Goal: Task Accomplishment & Management: Manage account settings

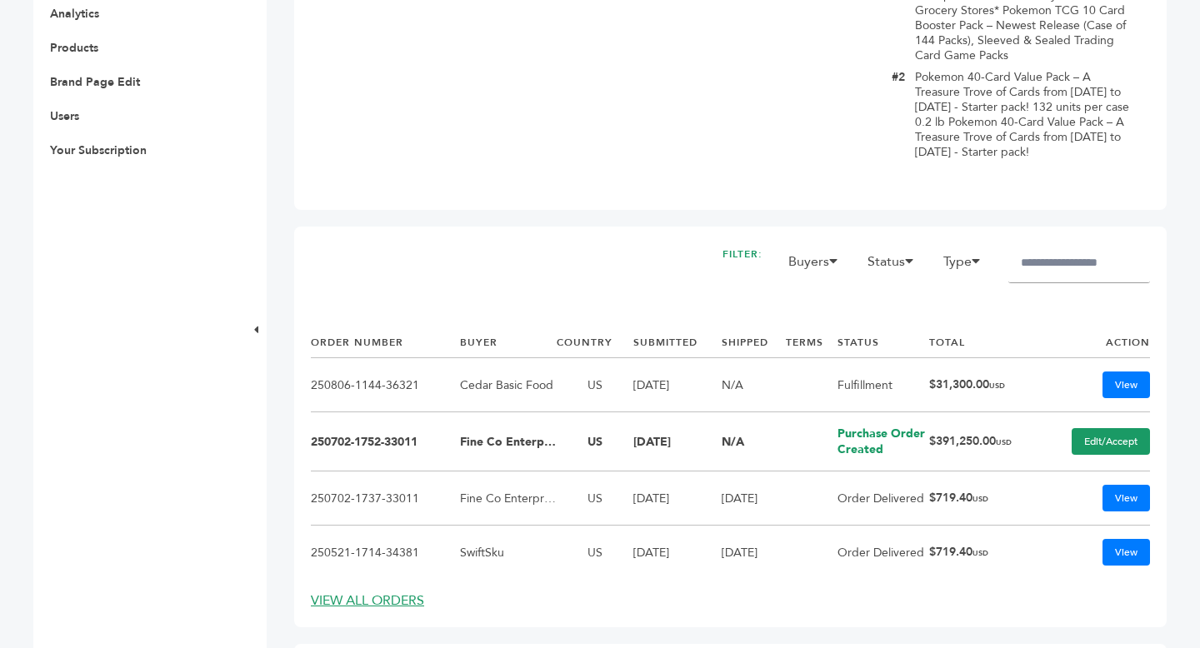
scroll to position [785, 0]
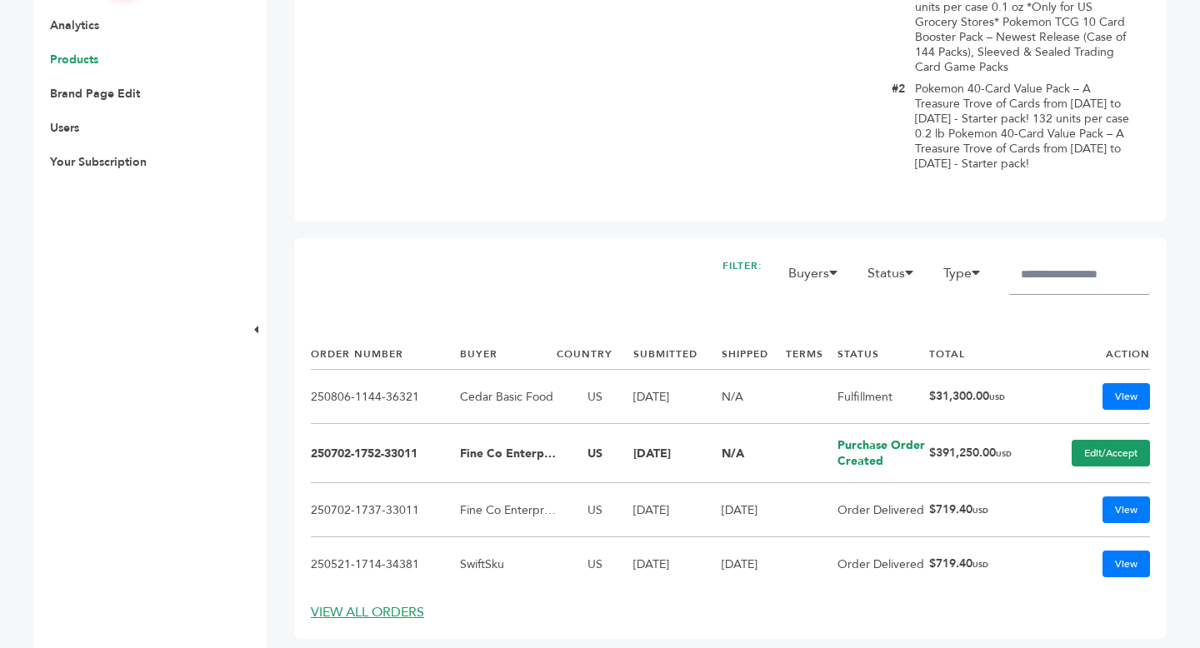
click at [80, 64] on link "Products" at bounding box center [74, 60] width 48 height 16
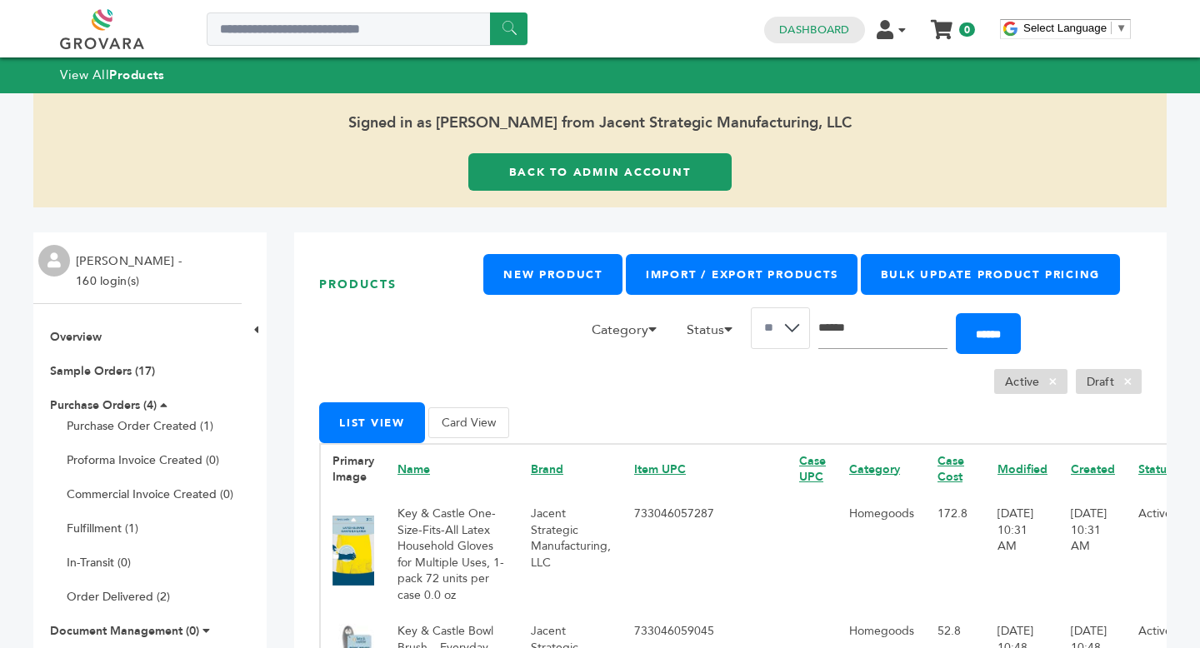
click at [881, 348] on input "Search" at bounding box center [882, 329] width 129 height 42
click at [873, 339] on input "Search" at bounding box center [882, 329] width 129 height 42
type input "*******"
click at [956, 313] on input "******" at bounding box center [988, 333] width 65 height 41
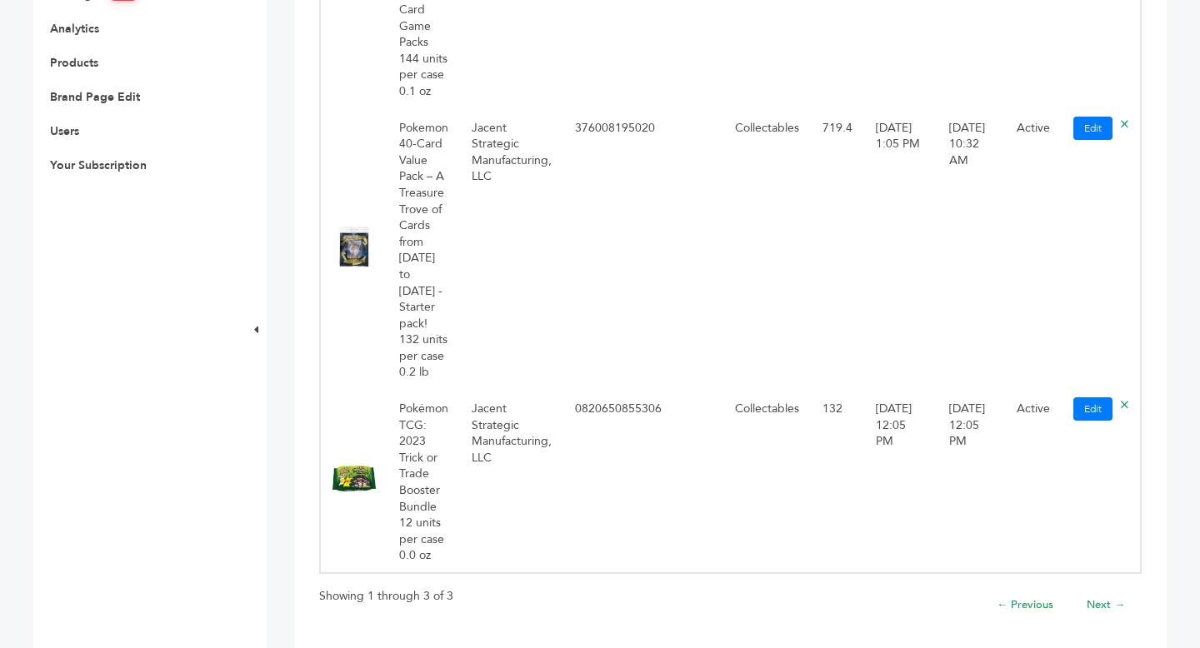
scroll to position [789, 0]
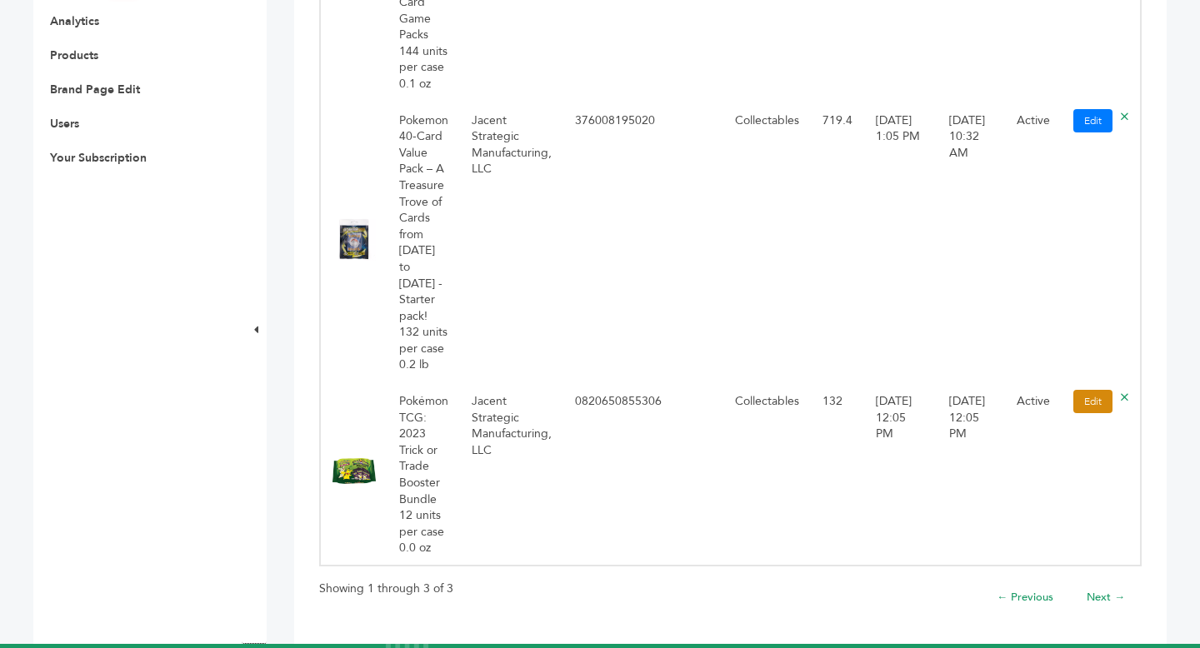
click at [1088, 390] on link "Edit" at bounding box center [1092, 401] width 39 height 23
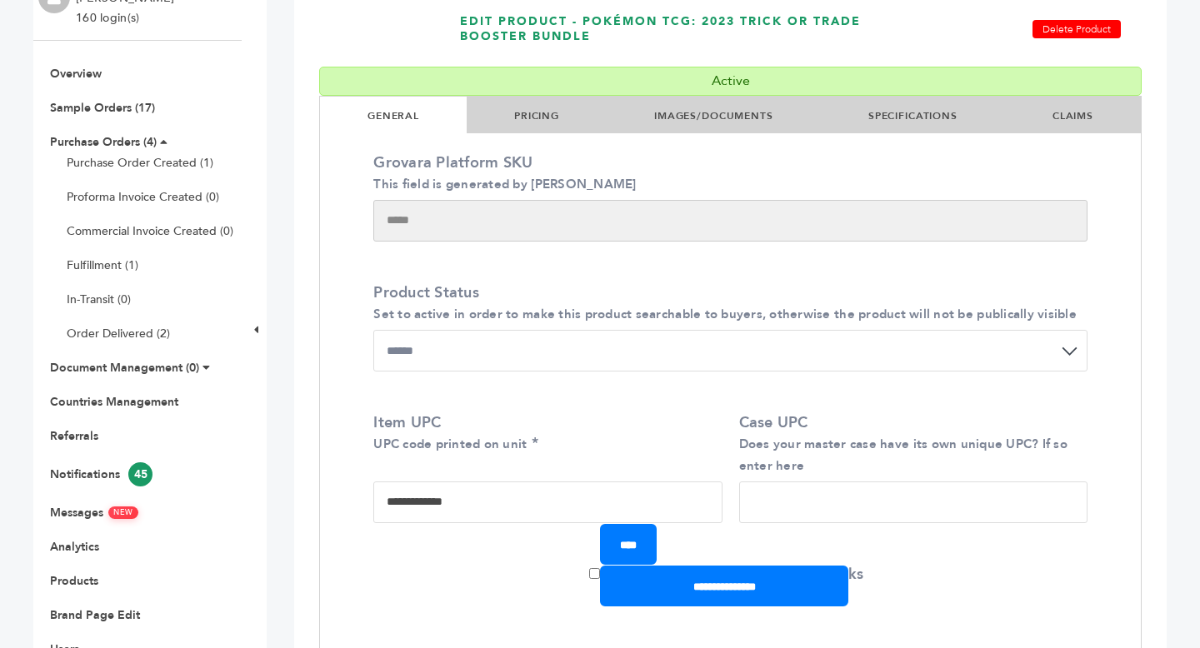
scroll to position [264, 0]
click at [543, 125] on li "PRICING" at bounding box center [537, 114] width 140 height 37
click at [532, 115] on link "PRICING" at bounding box center [536, 114] width 45 height 13
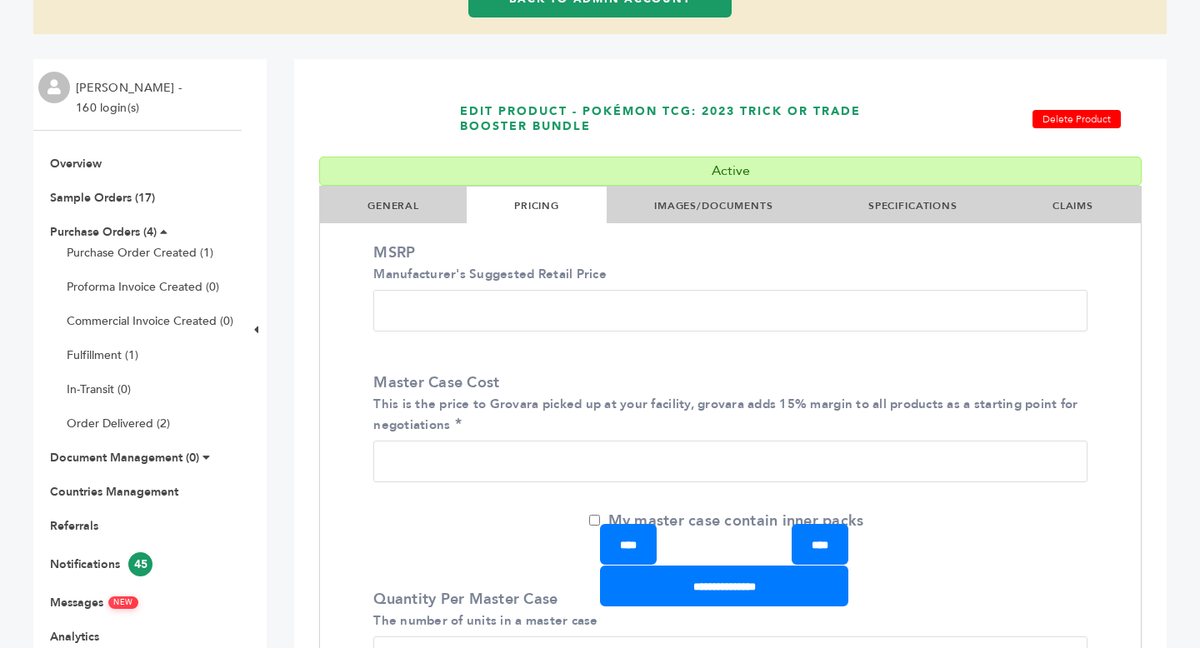
scroll to position [177, 0]
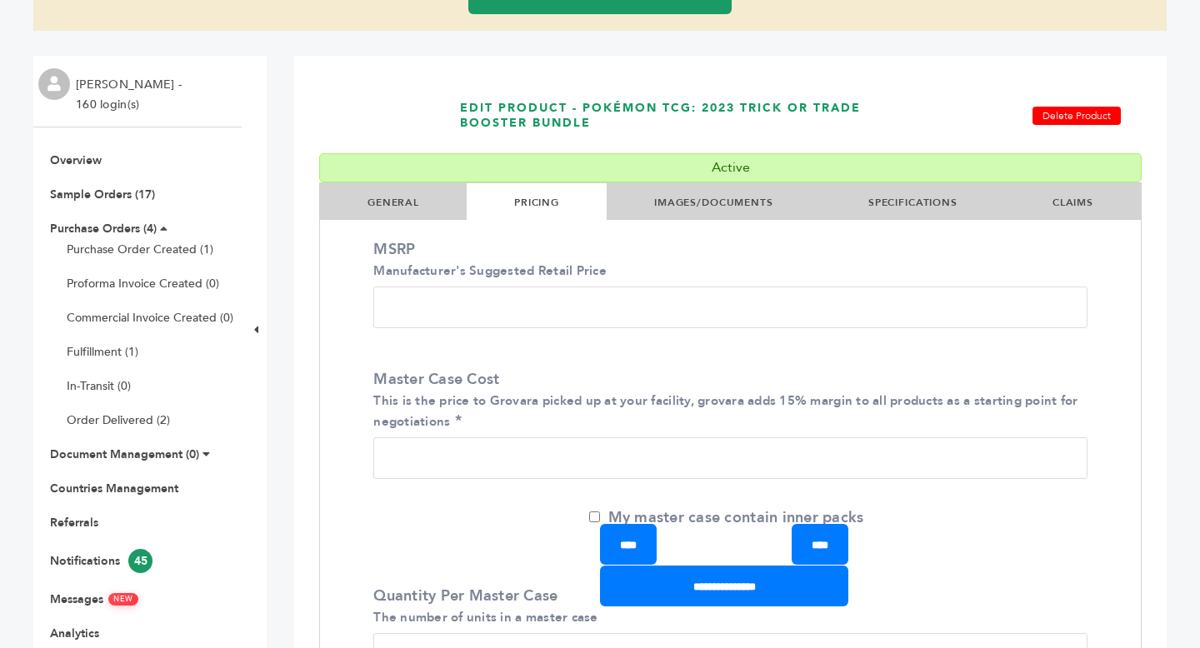
click at [403, 219] on ul "GENERAL PRICING IMAGES/DOCUMENTS SPECIFICATIONS CLAIMS" at bounding box center [730, 204] width 821 height 43
click at [394, 198] on link "GENERAL" at bounding box center [394, 202] width 52 height 13
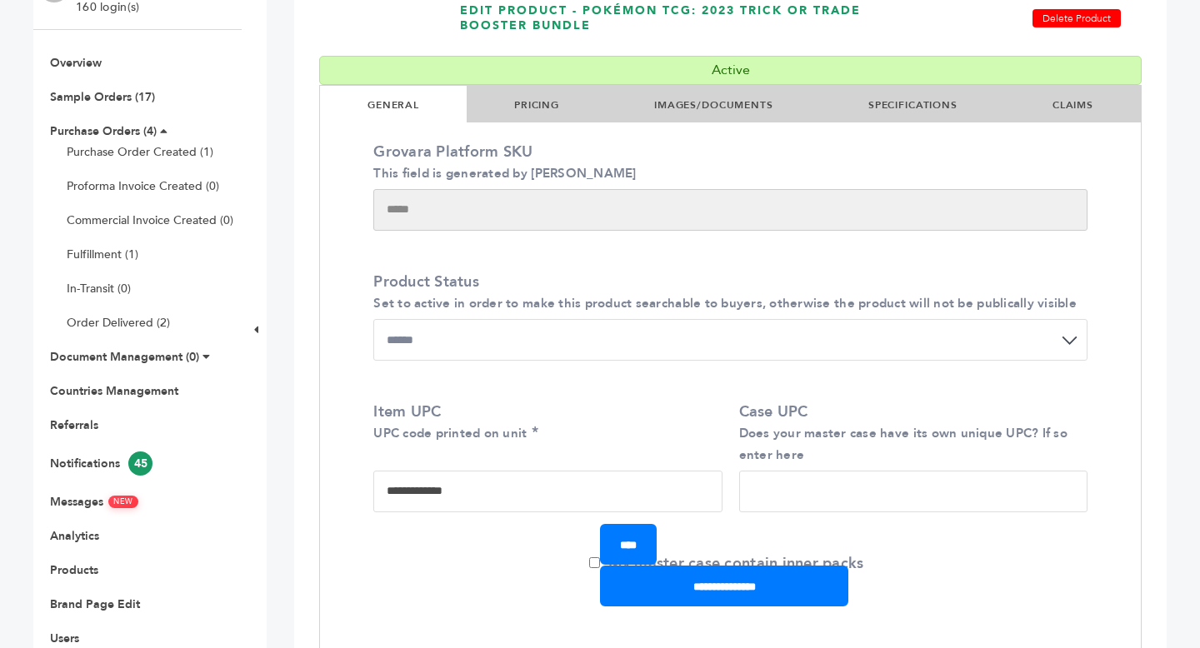
scroll to position [65, 0]
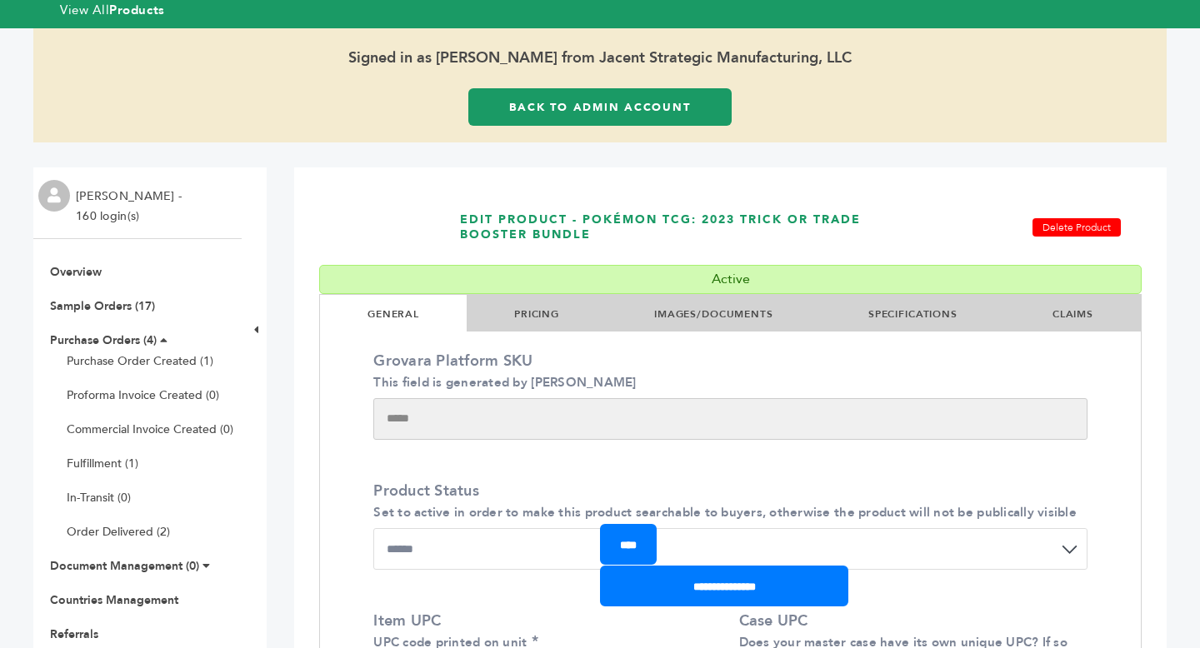
click at [511, 311] on li "PRICING" at bounding box center [537, 313] width 140 height 37
click at [533, 316] on link "PRICING" at bounding box center [536, 314] width 45 height 13
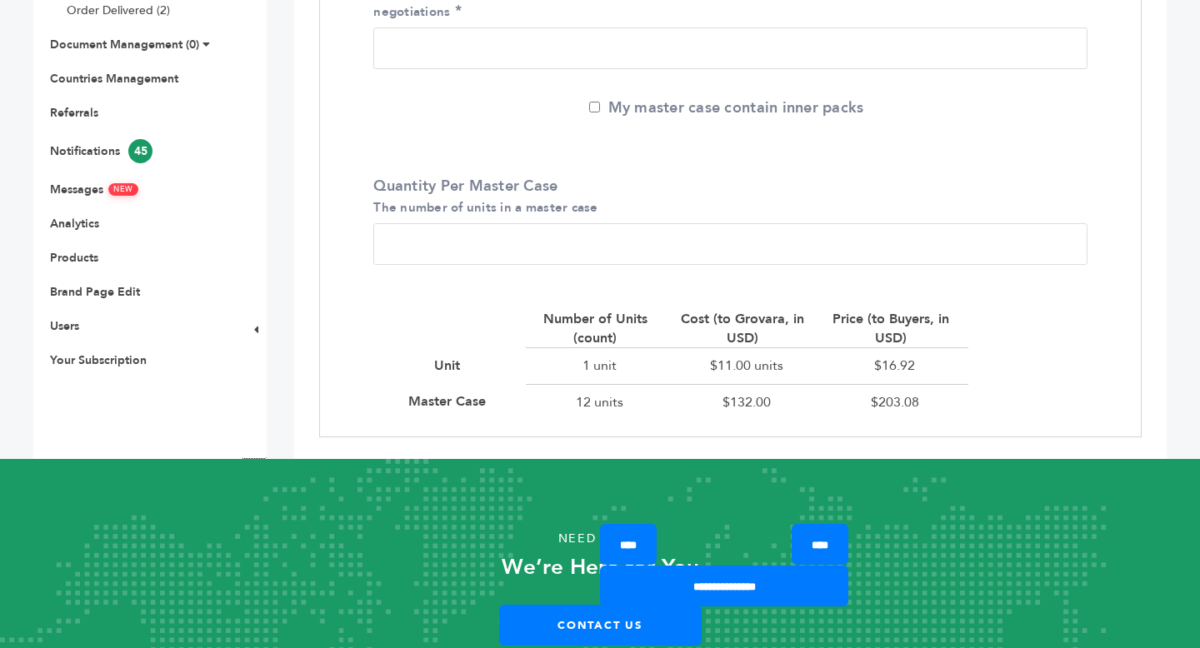
scroll to position [652, 0]
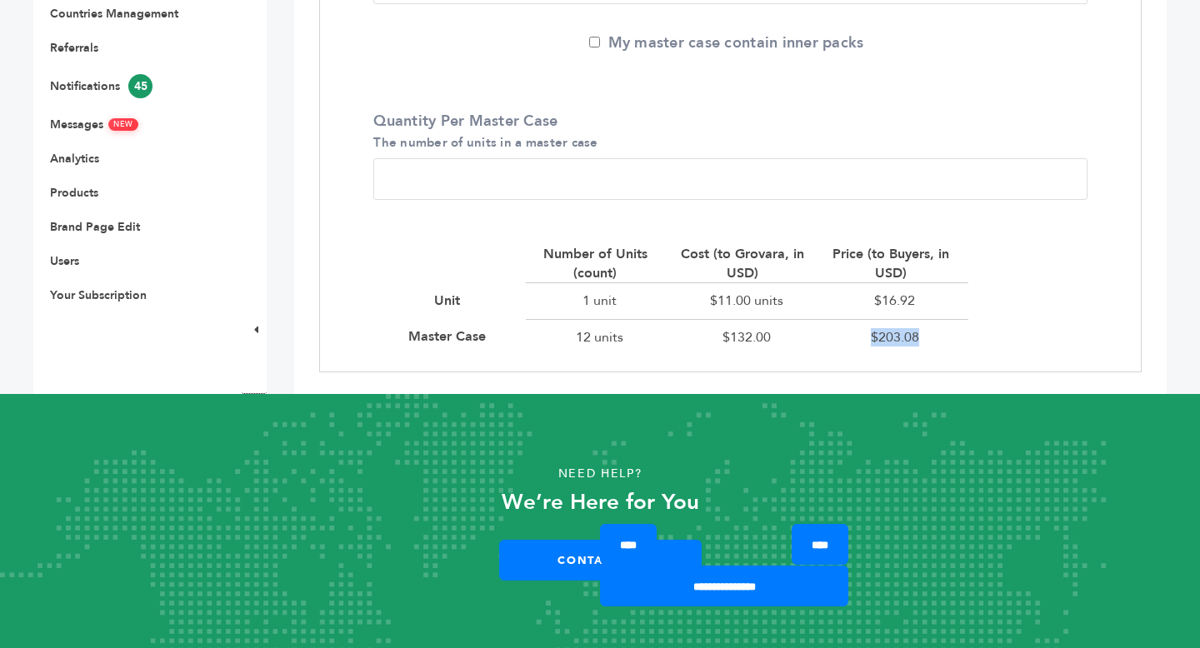
drag, startPoint x: 920, startPoint y: 340, endPoint x: 849, endPoint y: 327, distance: 72.1
click at [849, 327] on div "$203.08" at bounding box center [895, 337] width 148 height 36
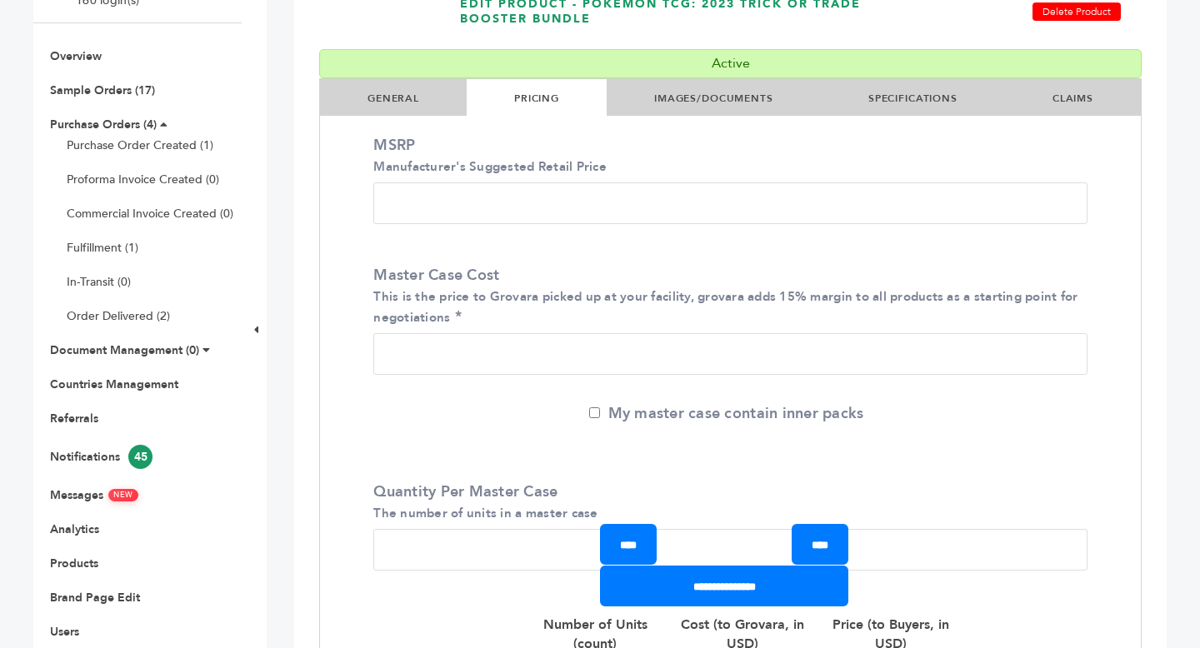
scroll to position [3, 0]
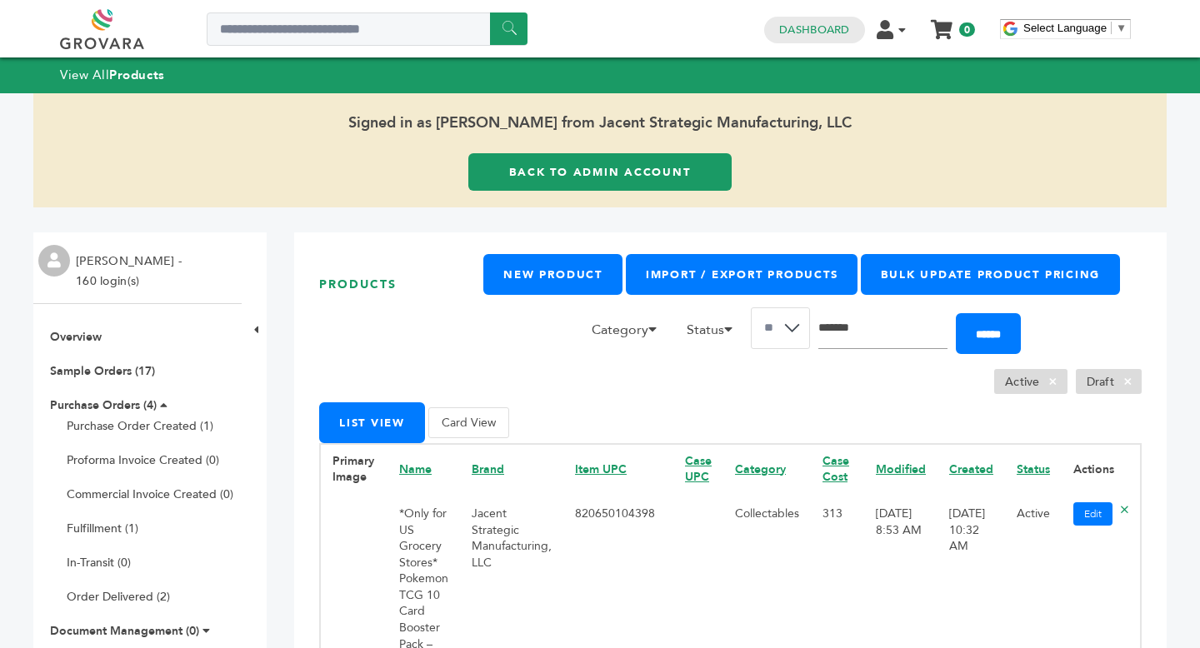
click at [571, 177] on link "Back to Admin Account" at bounding box center [599, 172] width 263 height 38
